Goal: Check status: Check status

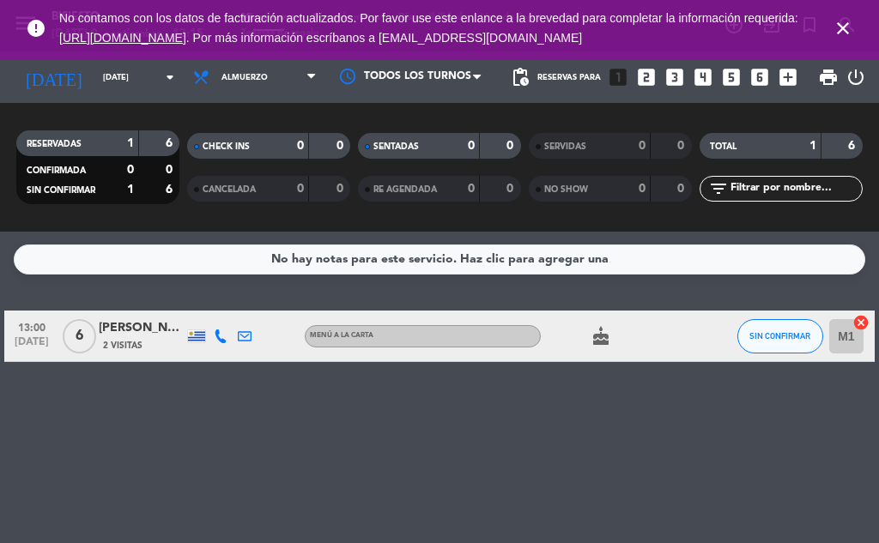
click at [610, 345] on icon "cake" at bounding box center [600, 336] width 21 height 21
click at [571, 429] on div "No hay notas para este servicio. Haz clic para agregar una 13:00 [DATE] 6 [PERS…" at bounding box center [439, 387] width 879 height 311
click at [221, 80] on span "Almuerzo" at bounding box center [244, 77] width 46 height 9
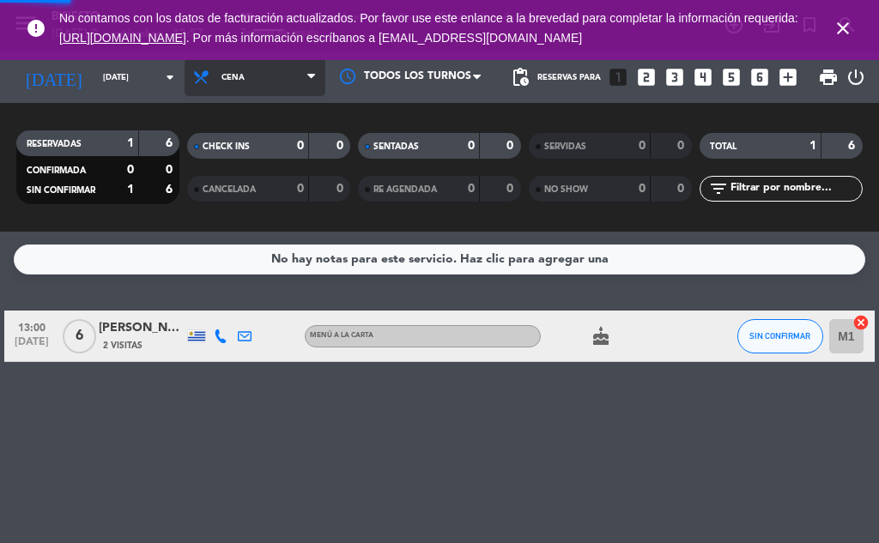
click at [252, 263] on ng-component "menu Bisiesto [DATE] 9. septiembre - 12:57 Mis reservas Mapa de mesas Disponibi…" at bounding box center [439, 271] width 879 height 543
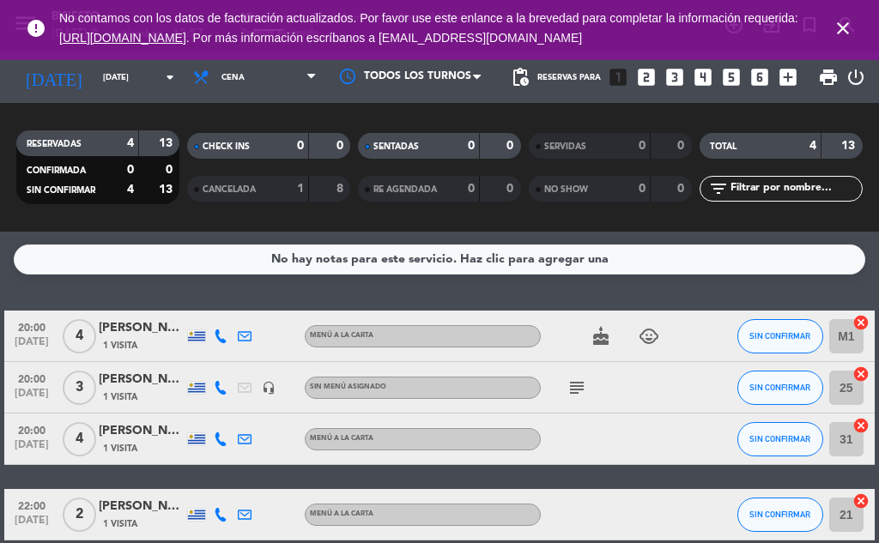
click at [504, 473] on div "20:00 [DATE] 4 [PERSON_NAME] 1 Visita MENÚ A LA CARTA cake child_care SIN CONFI…" at bounding box center [439, 426] width 870 height 230
click at [524, 474] on div "20:00 [DATE] 4 [PERSON_NAME] 1 Visita MENÚ A LA CARTA cake child_care SIN CONFI…" at bounding box center [439, 426] width 870 height 230
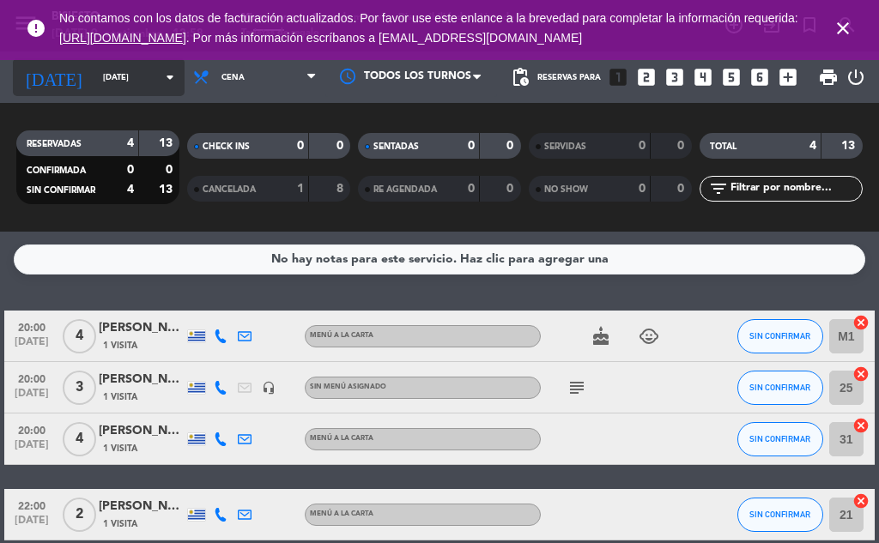
drag, startPoint x: 480, startPoint y: 50, endPoint x: 158, endPoint y: 68, distance: 322.2
click at [160, 68] on icon "arrow_drop_down" at bounding box center [170, 77] width 21 height 21
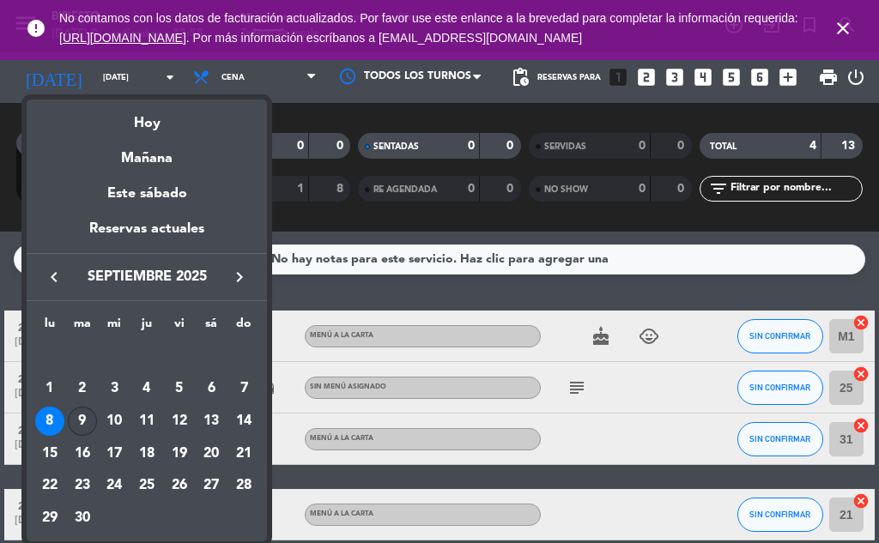
click at [80, 414] on div "9" at bounding box center [82, 421] width 29 height 29
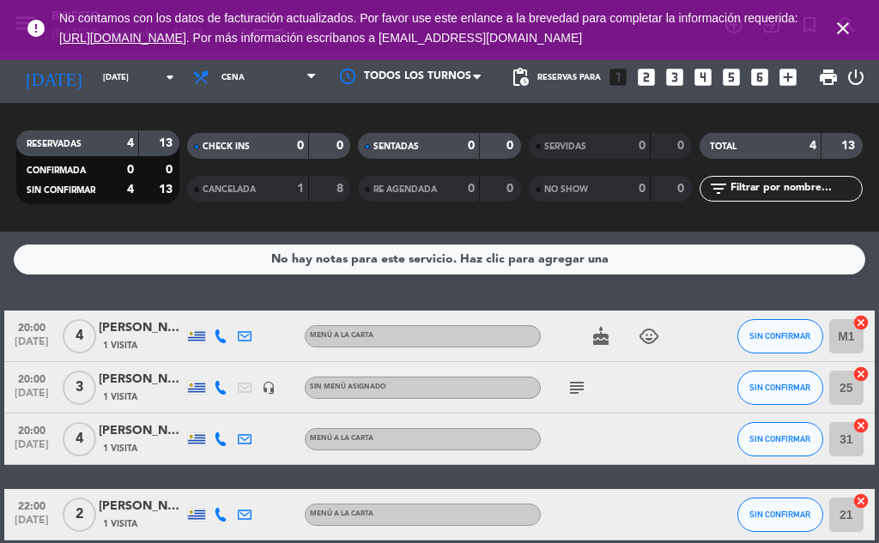
type input "[DATE]"
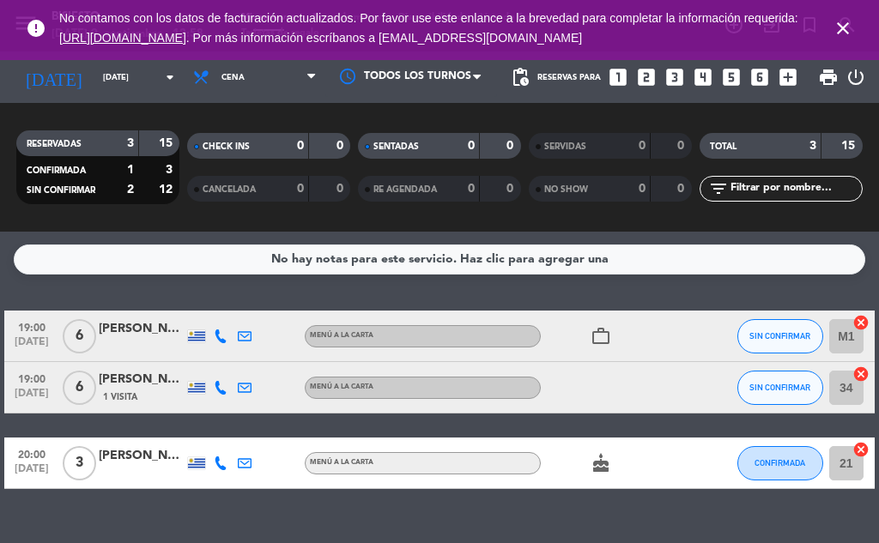
click at [506, 473] on div "MENÚ A LA CARTA" at bounding box center [423, 463] width 236 height 22
click at [510, 471] on div "MENÚ A LA CARTA" at bounding box center [423, 463] width 236 height 22
